Goal: Find specific page/section: Find specific page/section

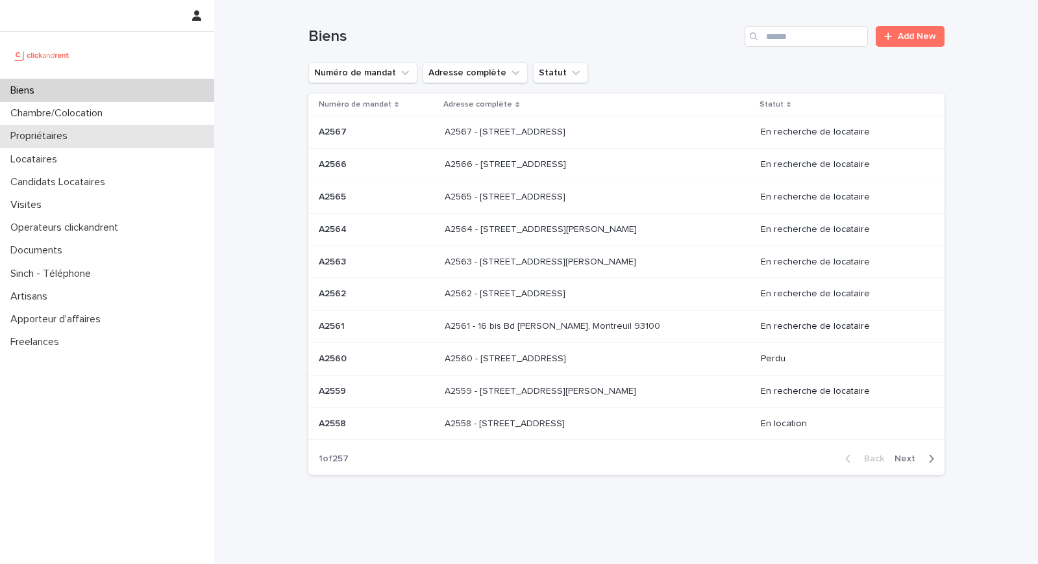
click at [81, 137] on div "Propriétaires" at bounding box center [107, 136] width 214 height 23
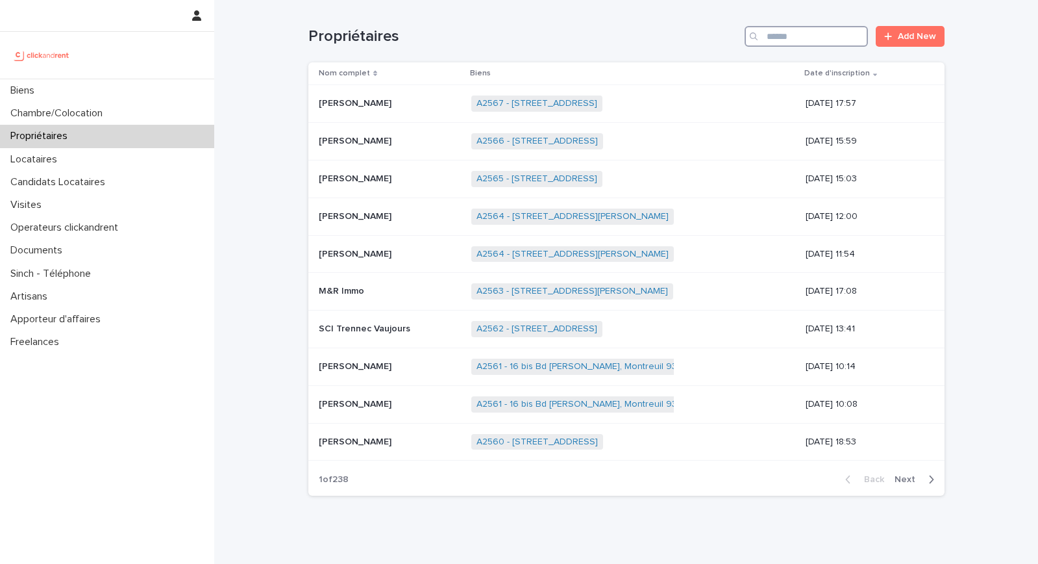
click at [814, 37] on input "Search" at bounding box center [806, 36] width 123 height 21
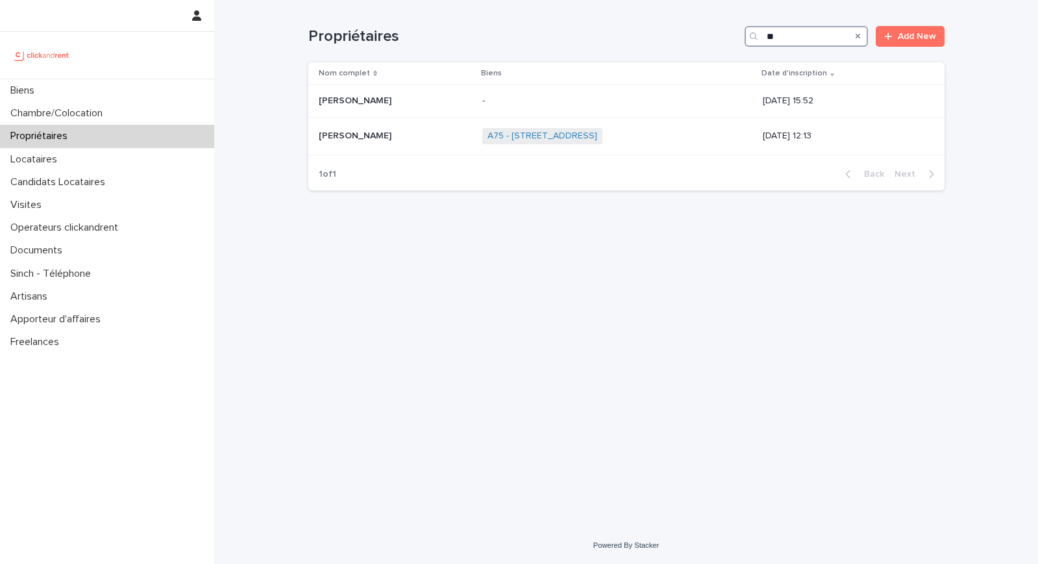
type input "*"
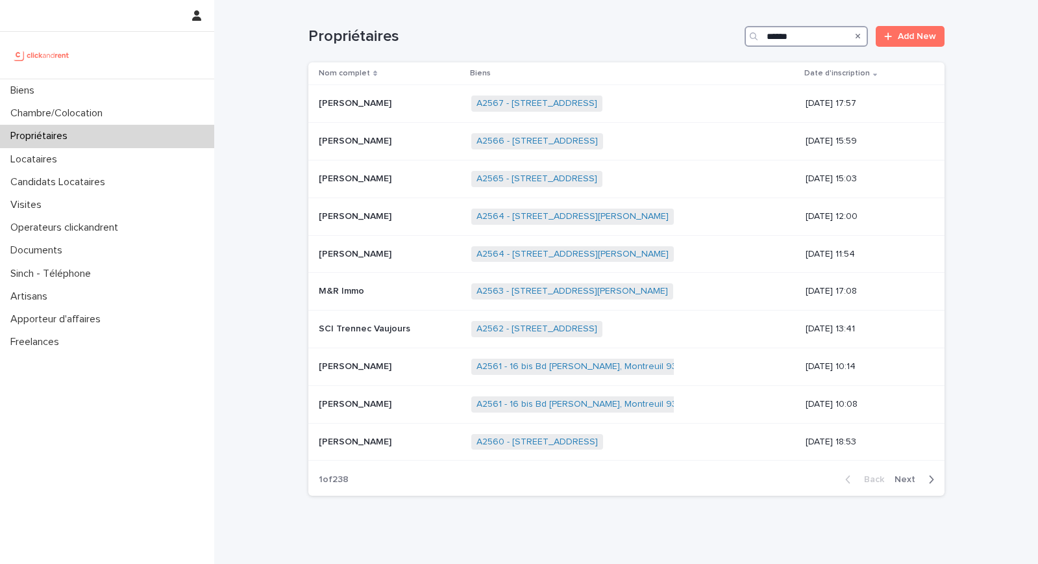
type input "******"
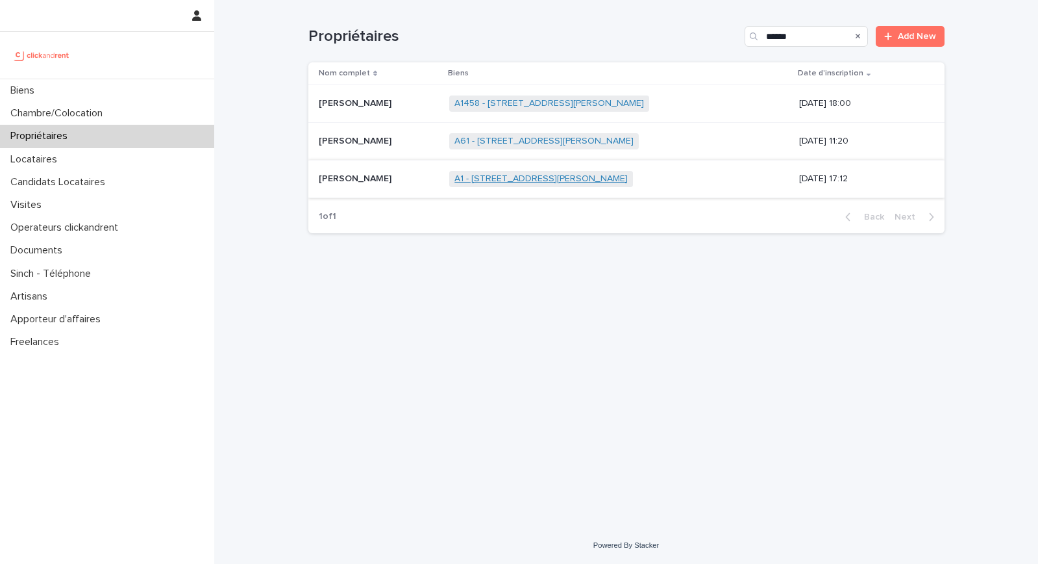
click at [466, 175] on link "A1 - [STREET_ADDRESS][PERSON_NAME]" at bounding box center [541, 178] width 173 height 11
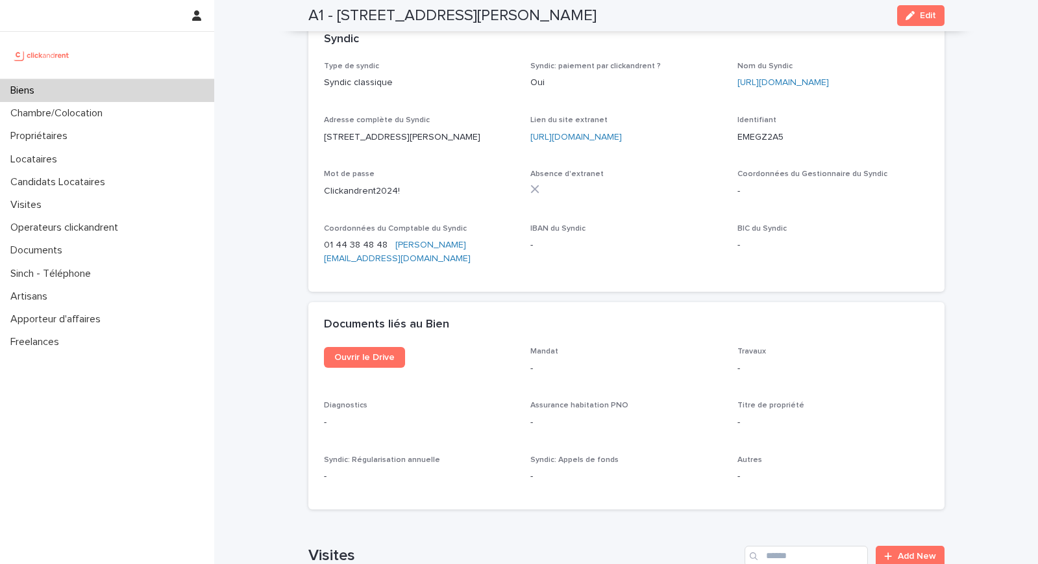
scroll to position [5012, 0]
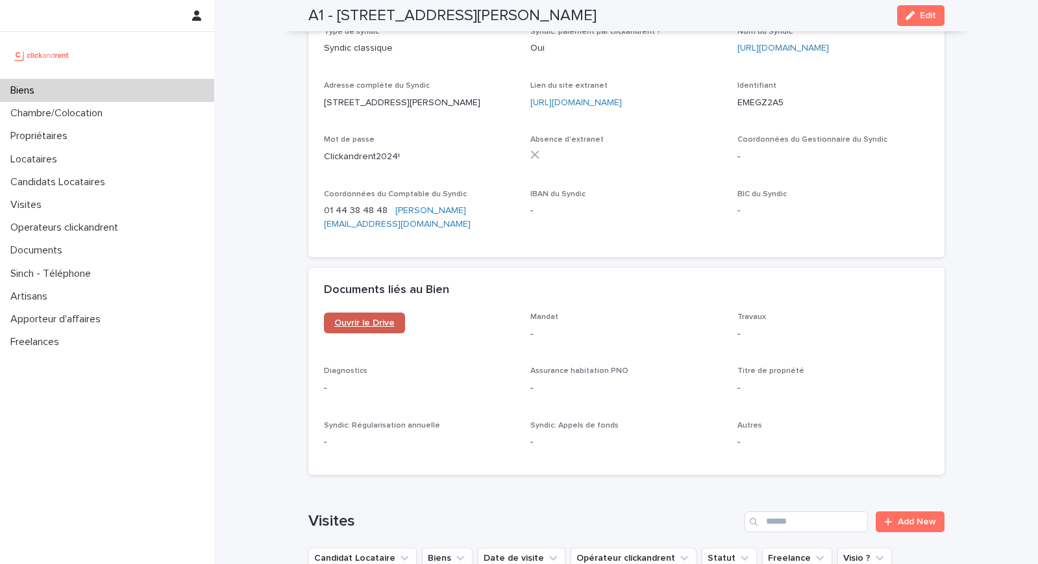
click at [383, 318] on span "Ouvrir le Drive" at bounding box center [364, 322] width 60 height 9
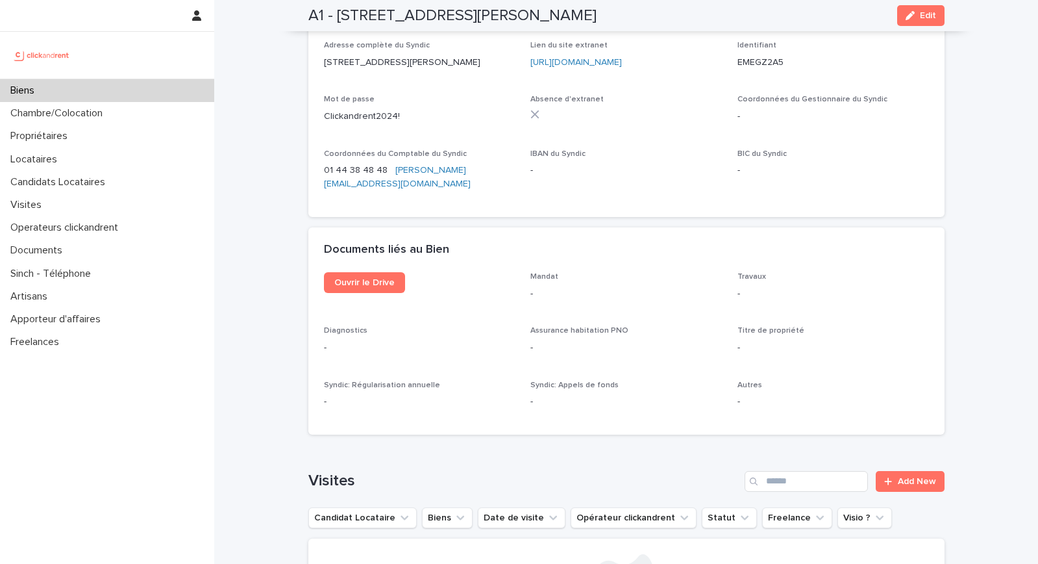
scroll to position [5010, 0]
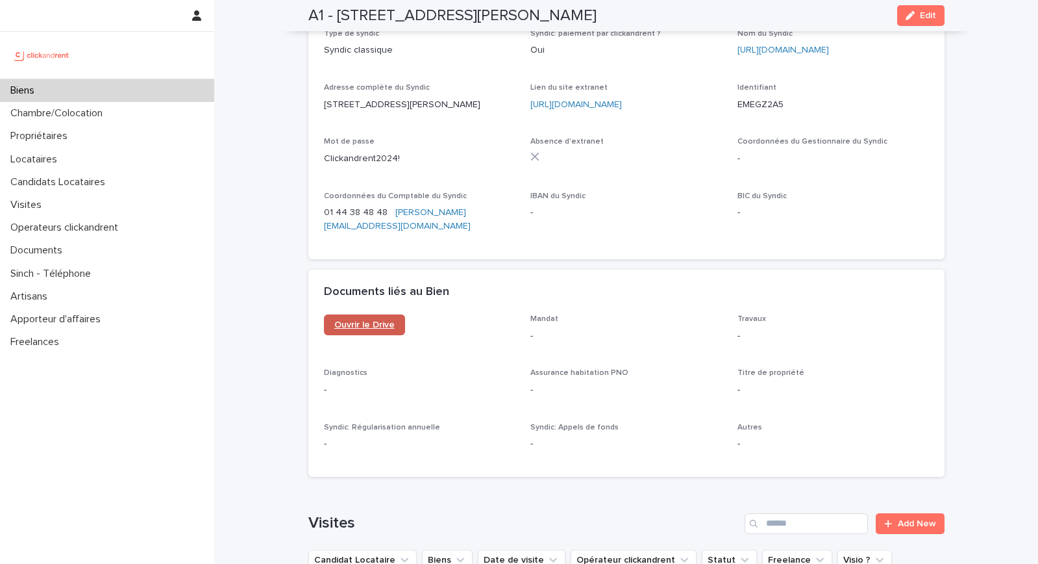
click at [342, 320] on span "Ouvrir le Drive" at bounding box center [364, 324] width 60 height 9
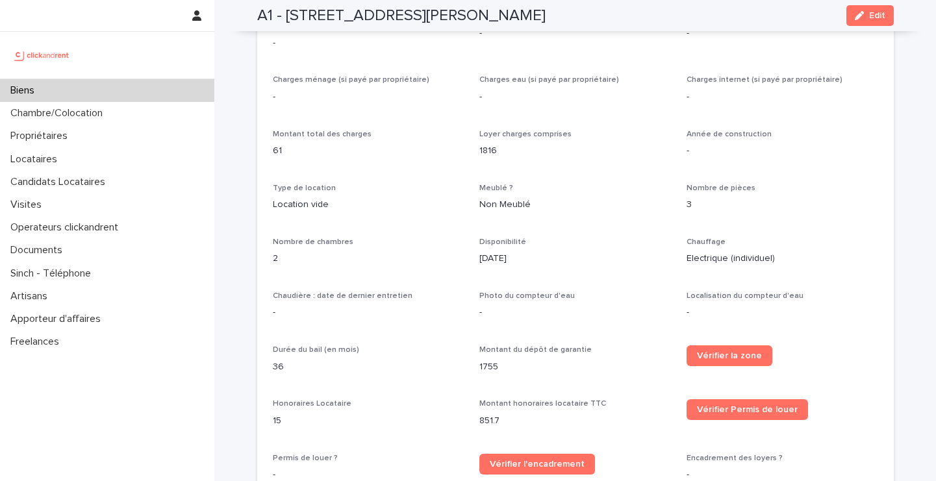
scroll to position [1501, 0]
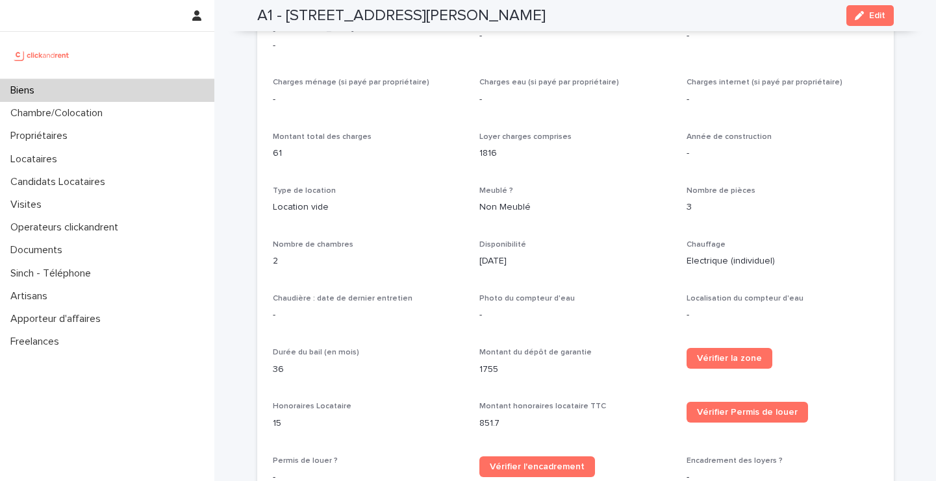
click at [508, 108] on div "Opérateur commercial [PERSON_NAME] Opérateur opérationnel [PERSON_NAME] Proprié…" at bounding box center [575, 134] width 605 height 1037
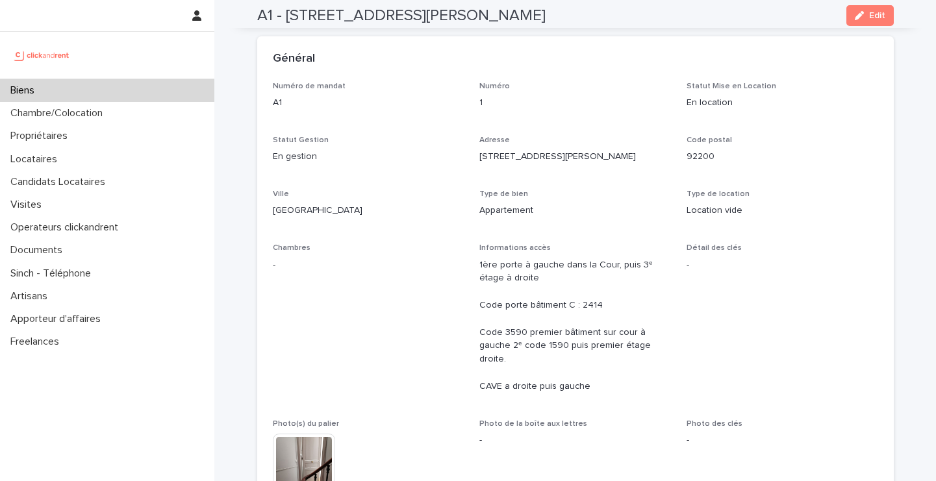
scroll to position [0, 0]
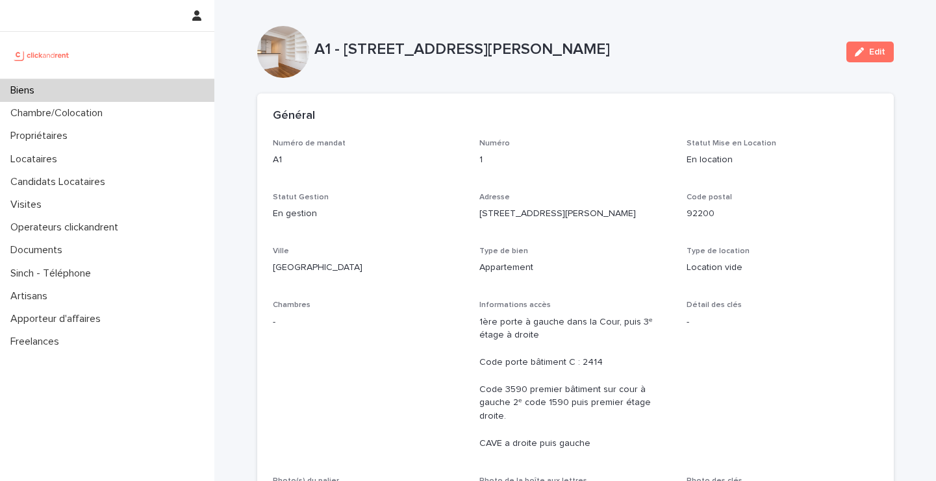
click at [368, 214] on p "En gestion" at bounding box center [369, 214] width 192 height 14
click at [88, 91] on div "Biens" at bounding box center [107, 90] width 214 height 23
